Goal: Check status: Check status

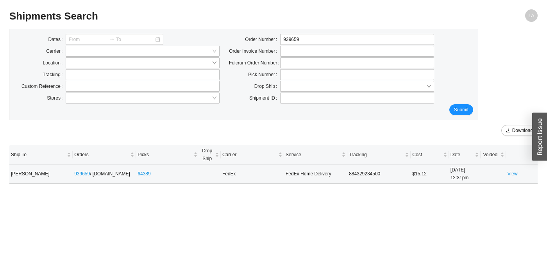
click at [500, 172] on td at bounding box center [492, 173] width 25 height 19
click at [507, 173] on td "View" at bounding box center [522, 173] width 32 height 19
click at [510, 175] on link "View" at bounding box center [512, 173] width 10 height 5
